Goal: Information Seeking & Learning: Learn about a topic

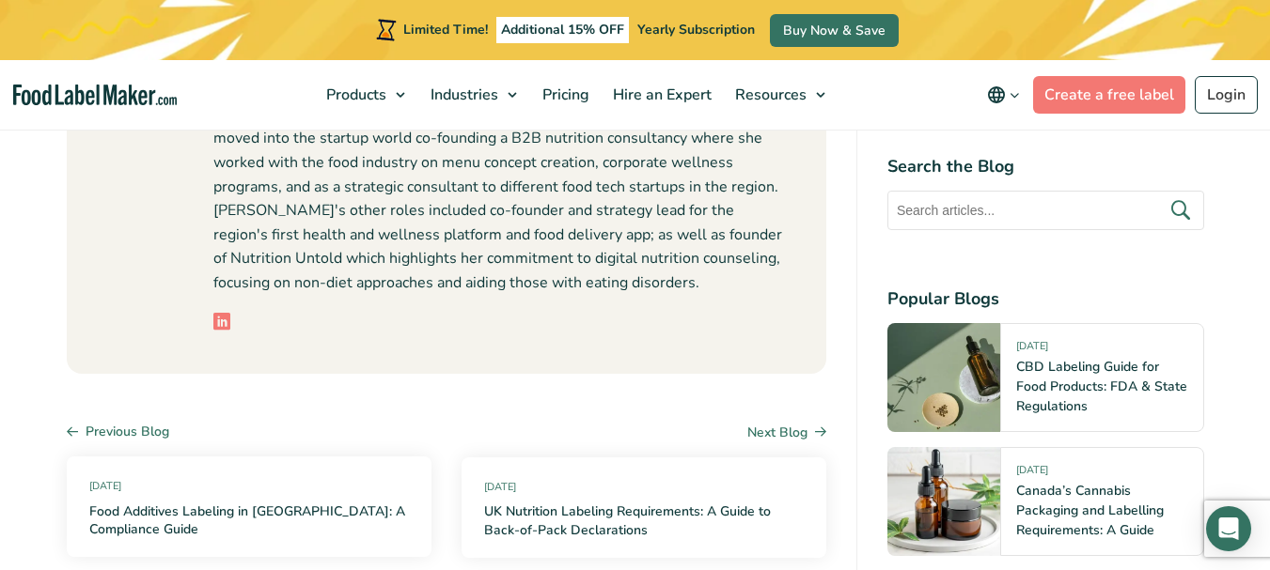
scroll to position [7247, 0]
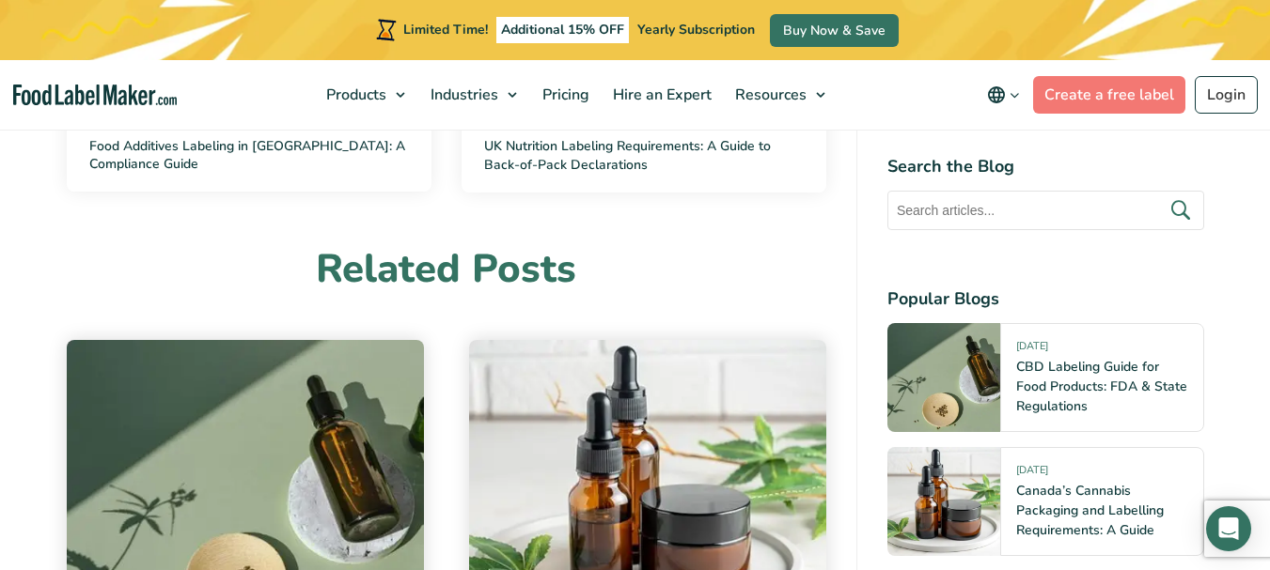
scroll to position [846, 0]
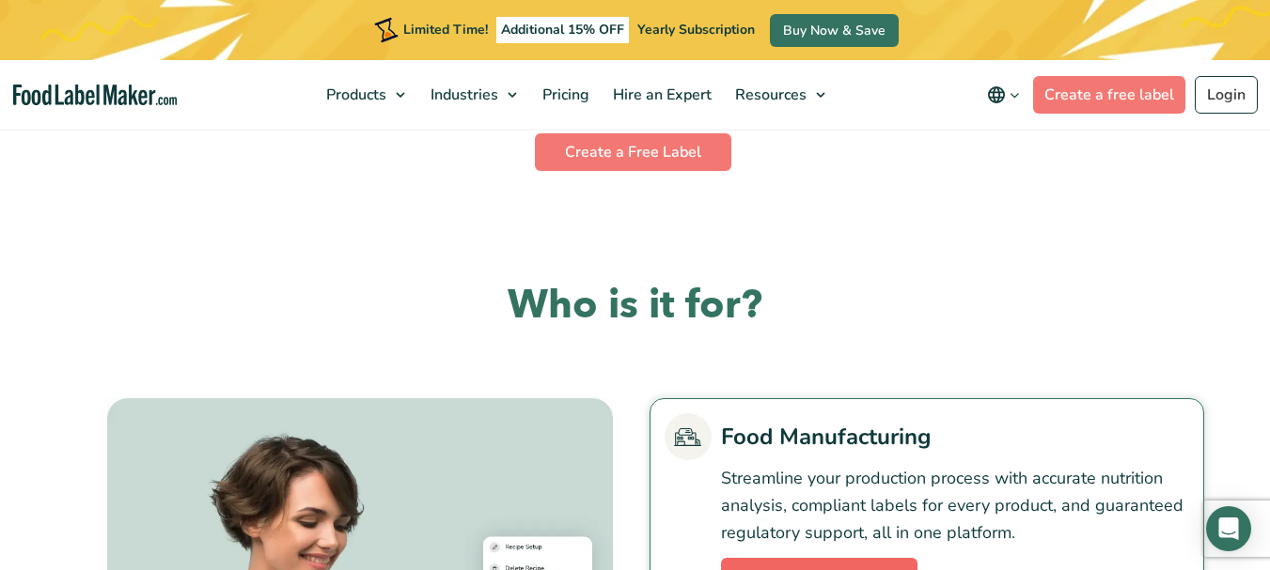
scroll to position [4072, 0]
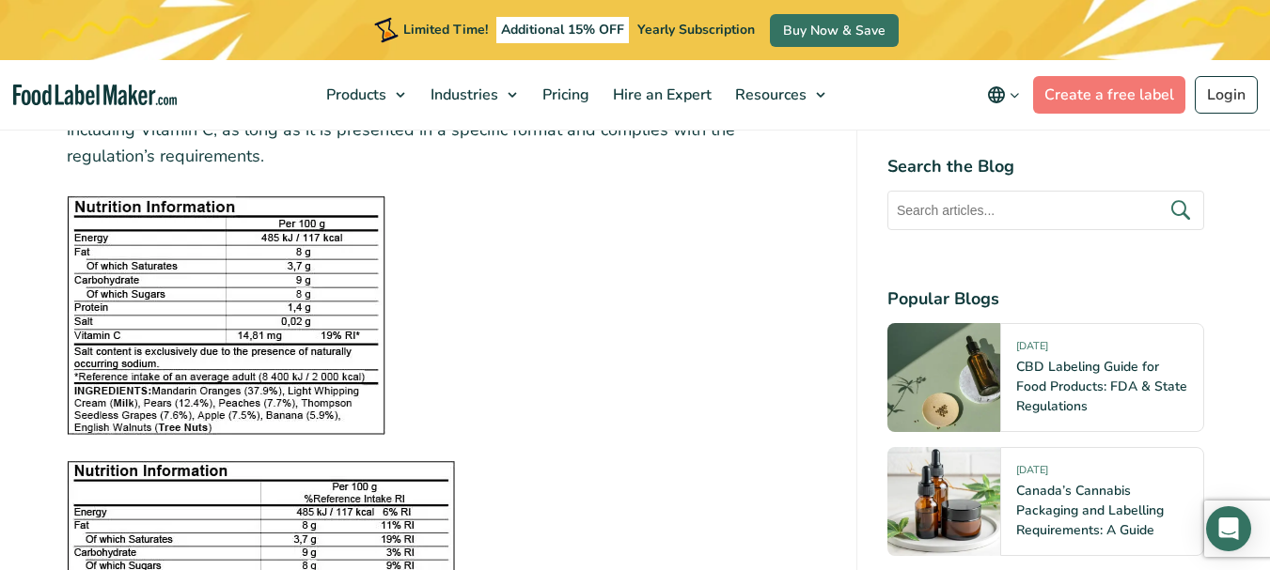
scroll to position [2256, 0]
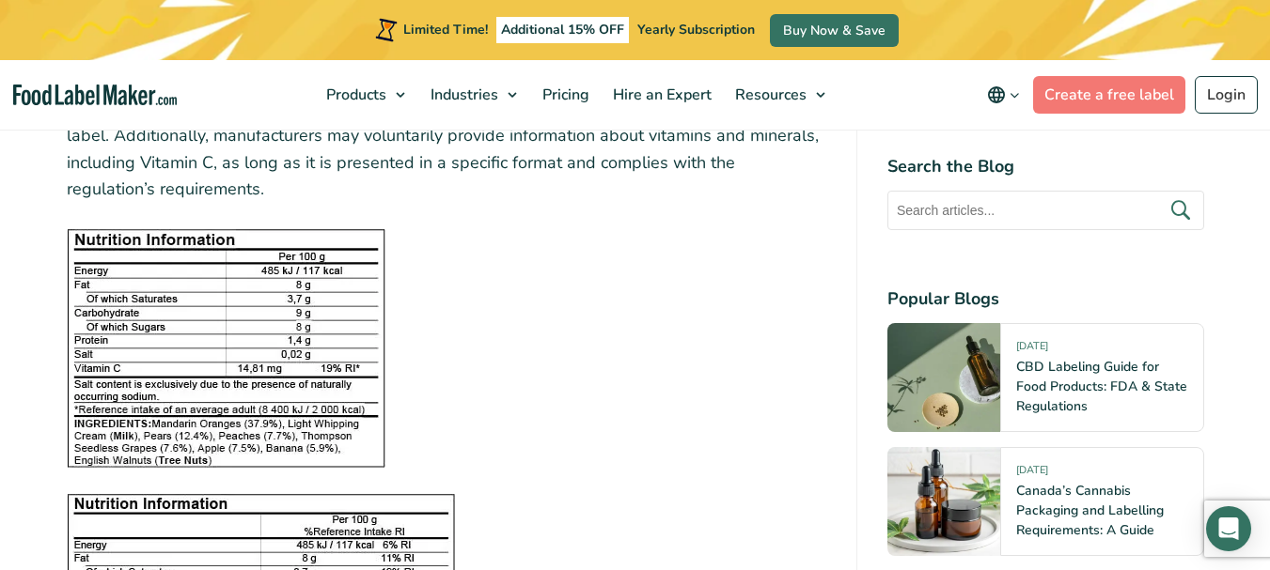
click at [254, 359] on img at bounding box center [226, 348] width 319 height 239
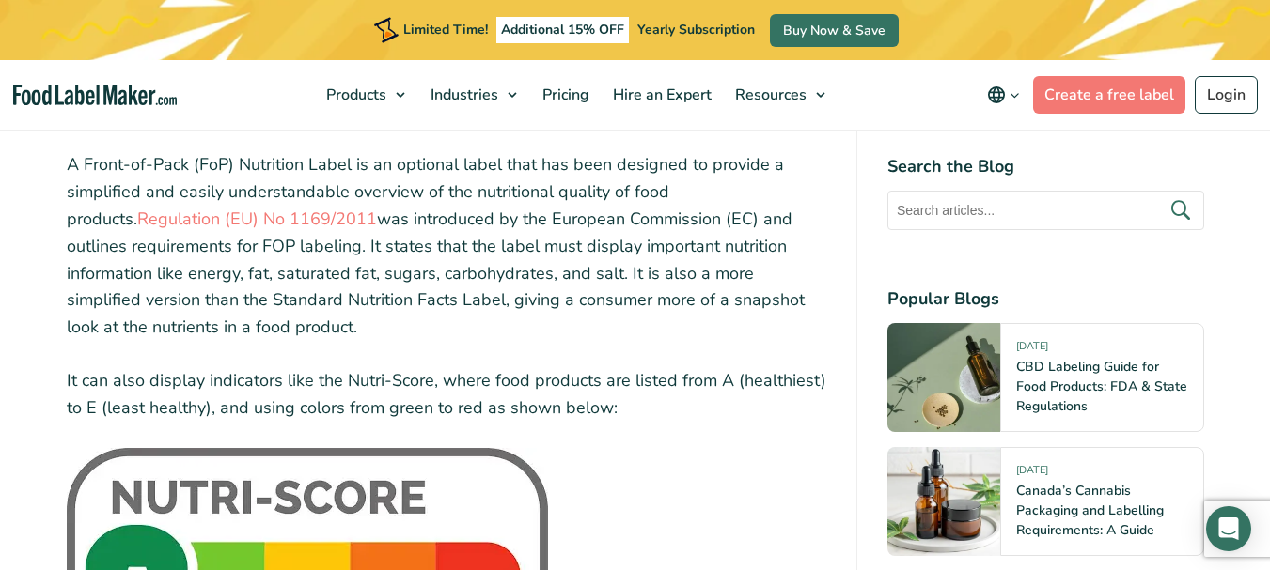
scroll to position [3102, 0]
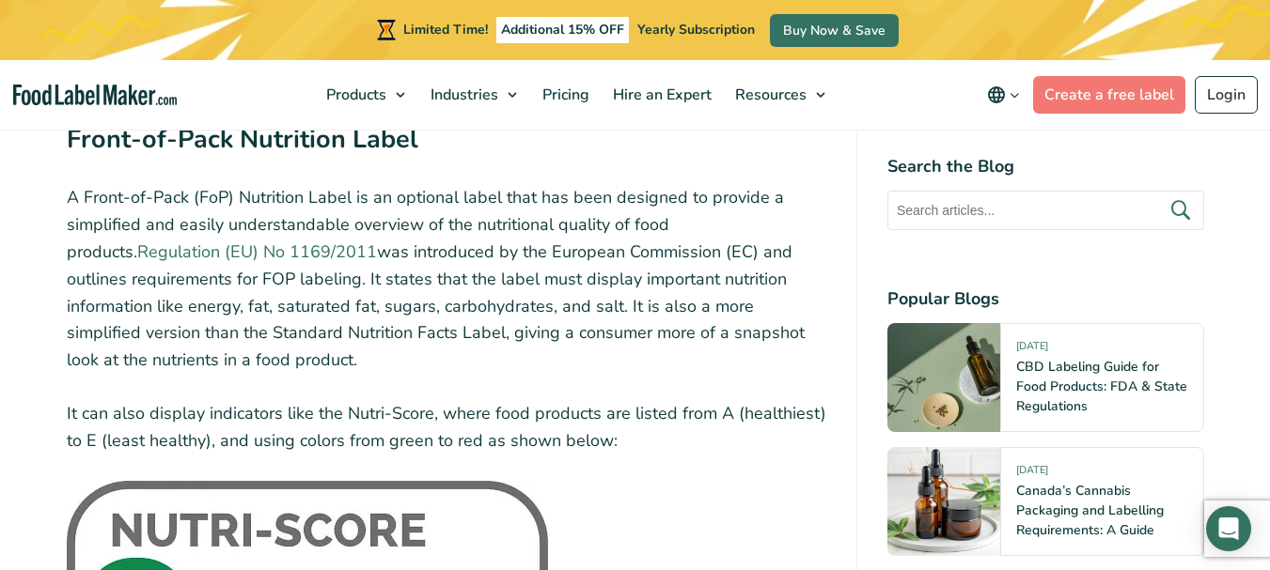
click at [140, 241] on link "Regulation (EU) No 1169/2011" at bounding box center [257, 252] width 240 height 23
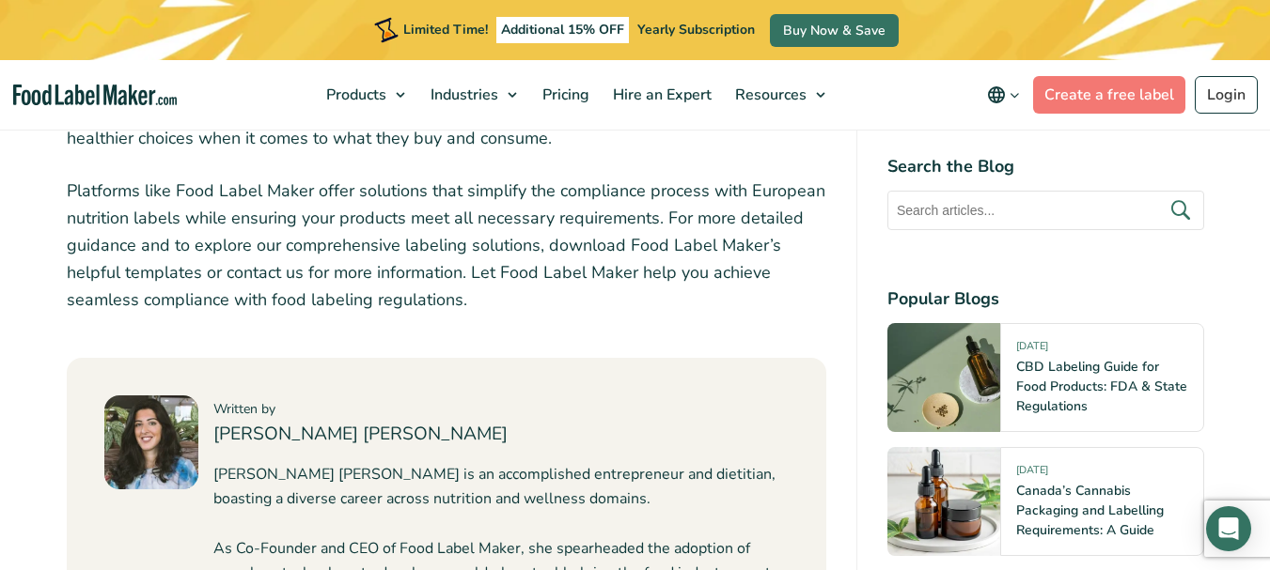
scroll to position [6579, 0]
